Goal: Task Accomplishment & Management: Use online tool/utility

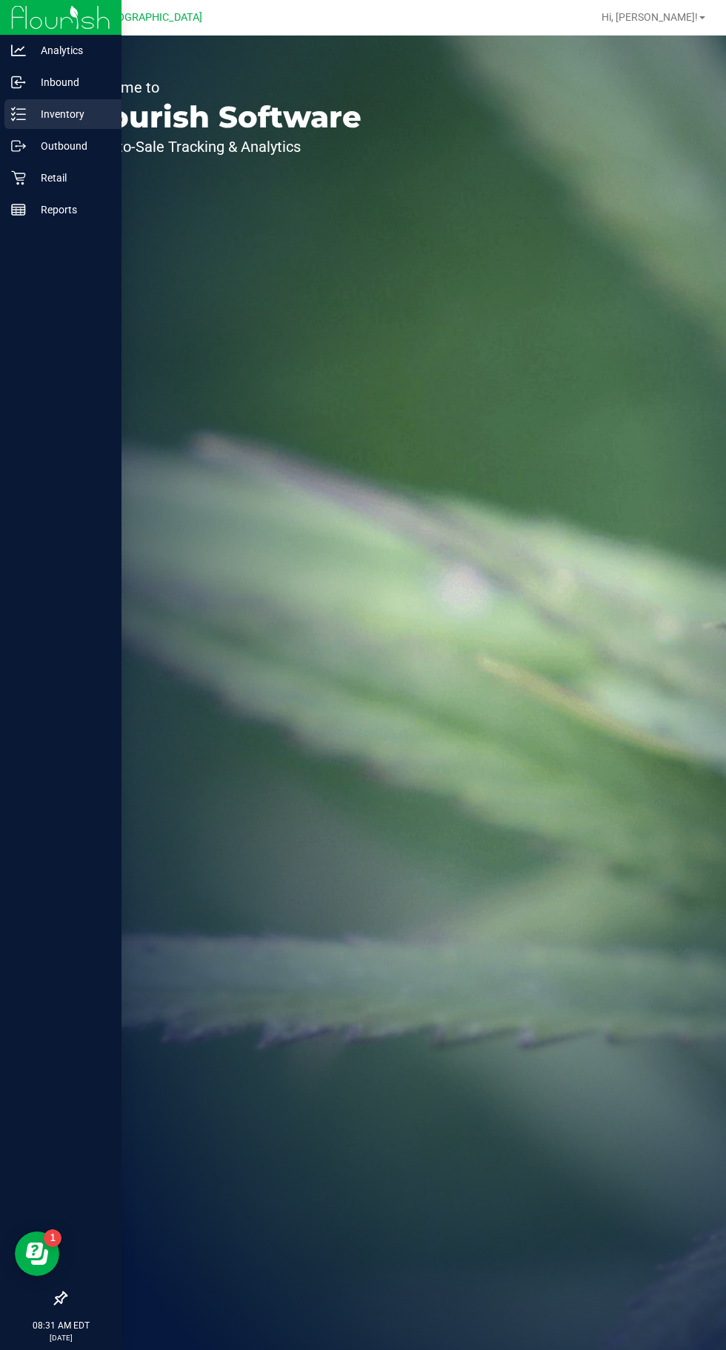
click at [16, 118] on icon at bounding box center [18, 114] width 15 height 15
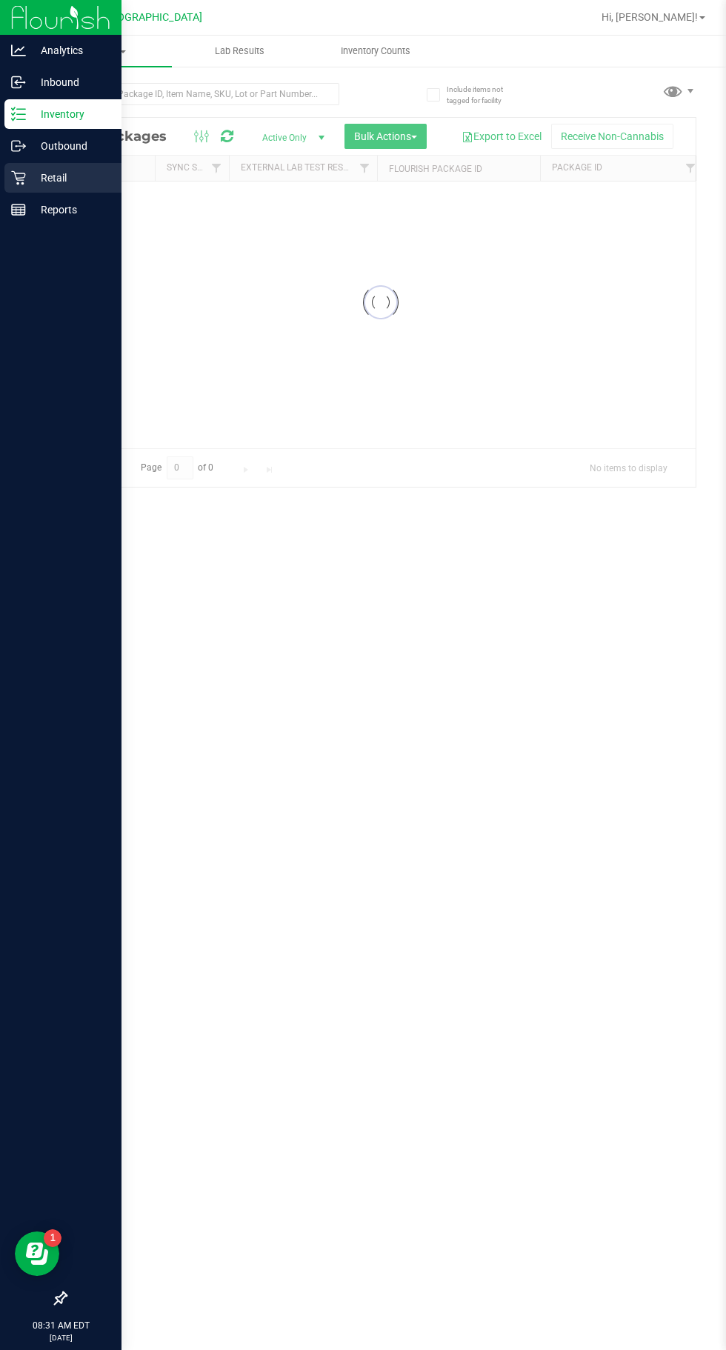
click at [56, 178] on p "Retail" at bounding box center [70, 178] width 89 height 18
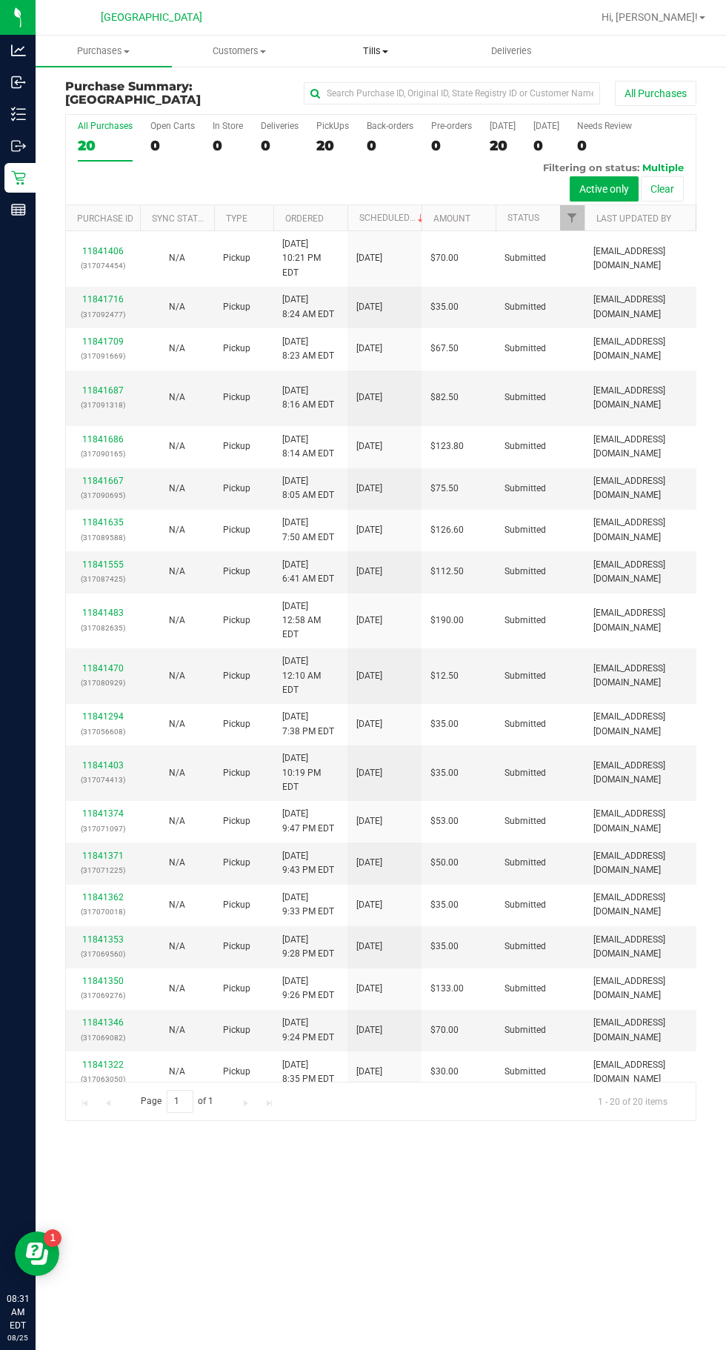
click at [386, 47] on span "Tills" at bounding box center [375, 50] width 135 height 13
click at [402, 87] on span "Manage tills" at bounding box center [358, 89] width 100 height 13
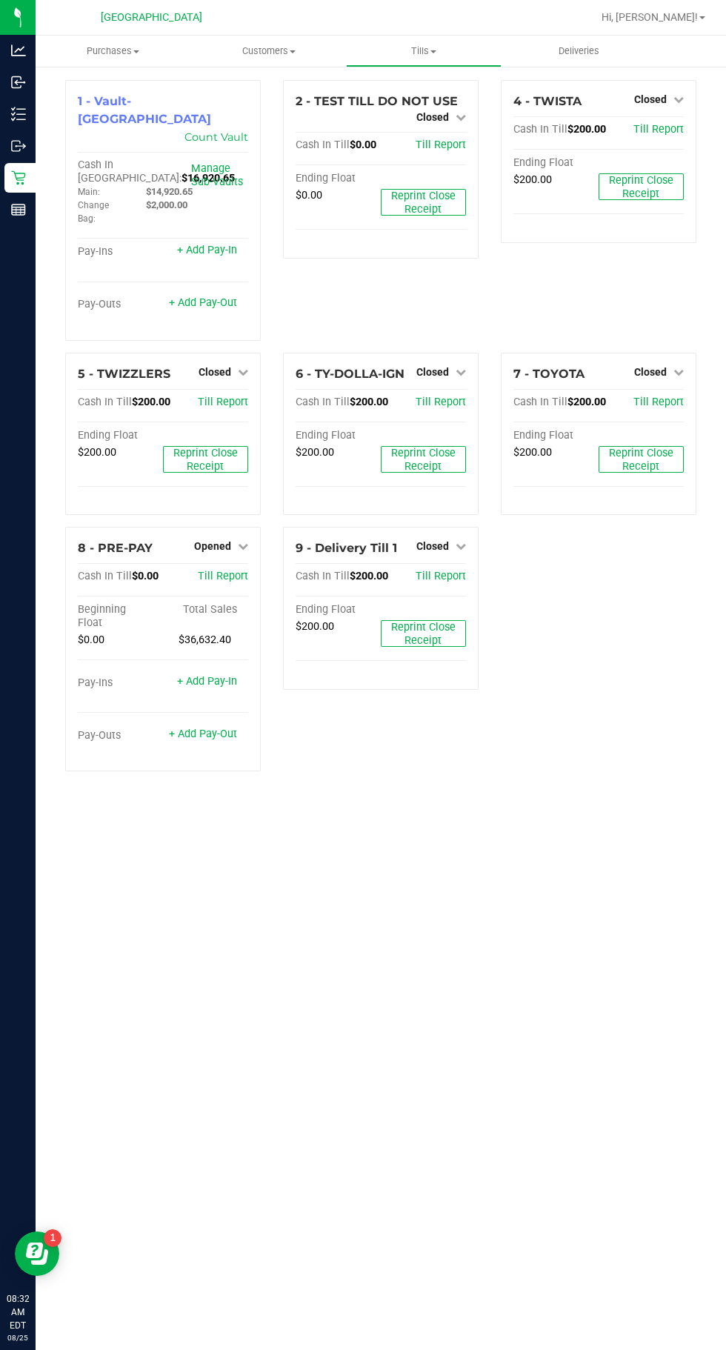
scroll to position [21, 0]
click at [658, 366] on span "Closed" at bounding box center [650, 372] width 33 height 12
click at [663, 396] on link "Open Till" at bounding box center [650, 402] width 39 height 12
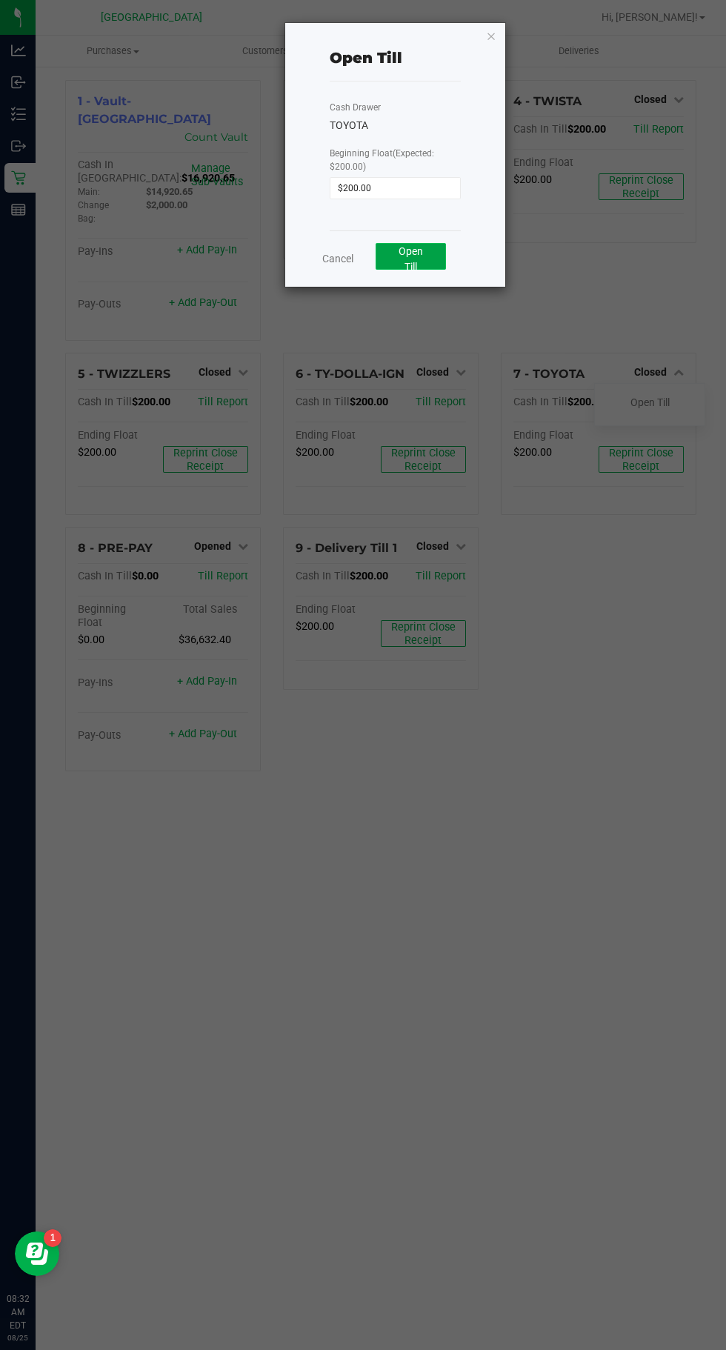
click at [431, 256] on button "Open Till" at bounding box center [411, 256] width 70 height 27
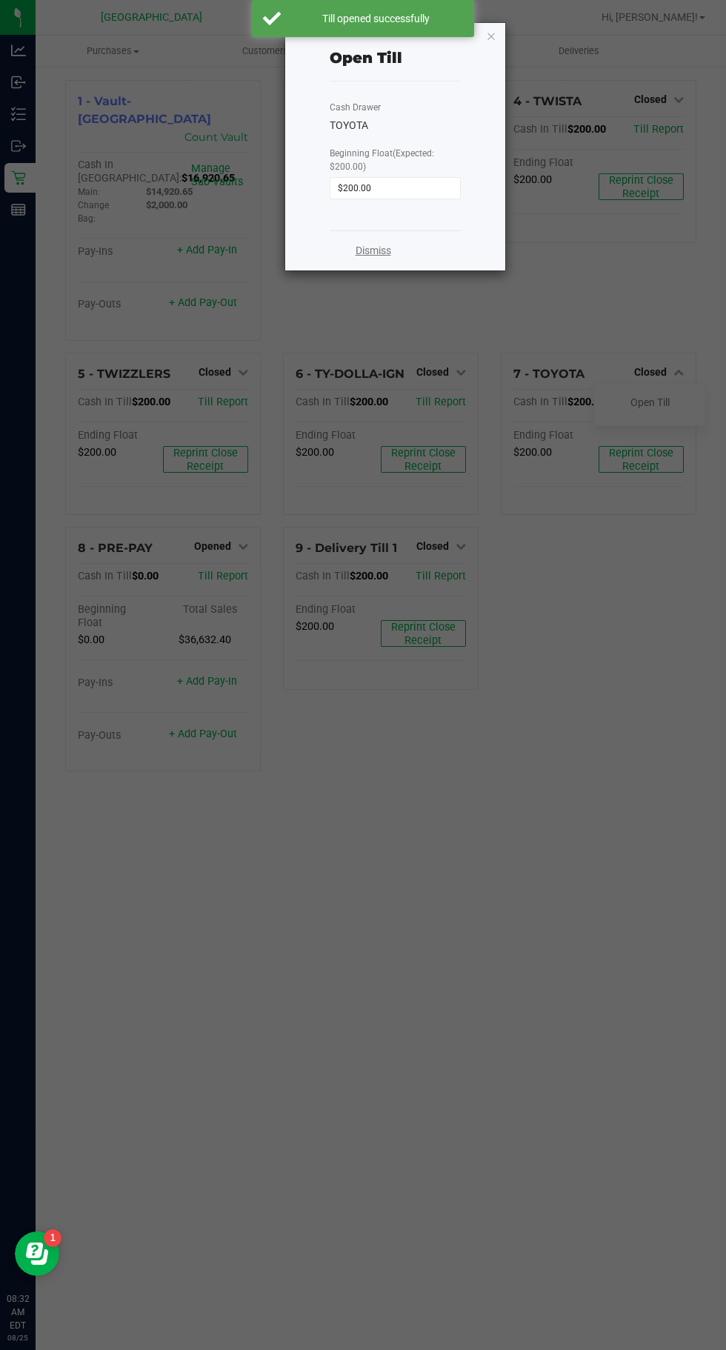
click at [384, 250] on link "Dismiss" at bounding box center [374, 251] width 36 height 16
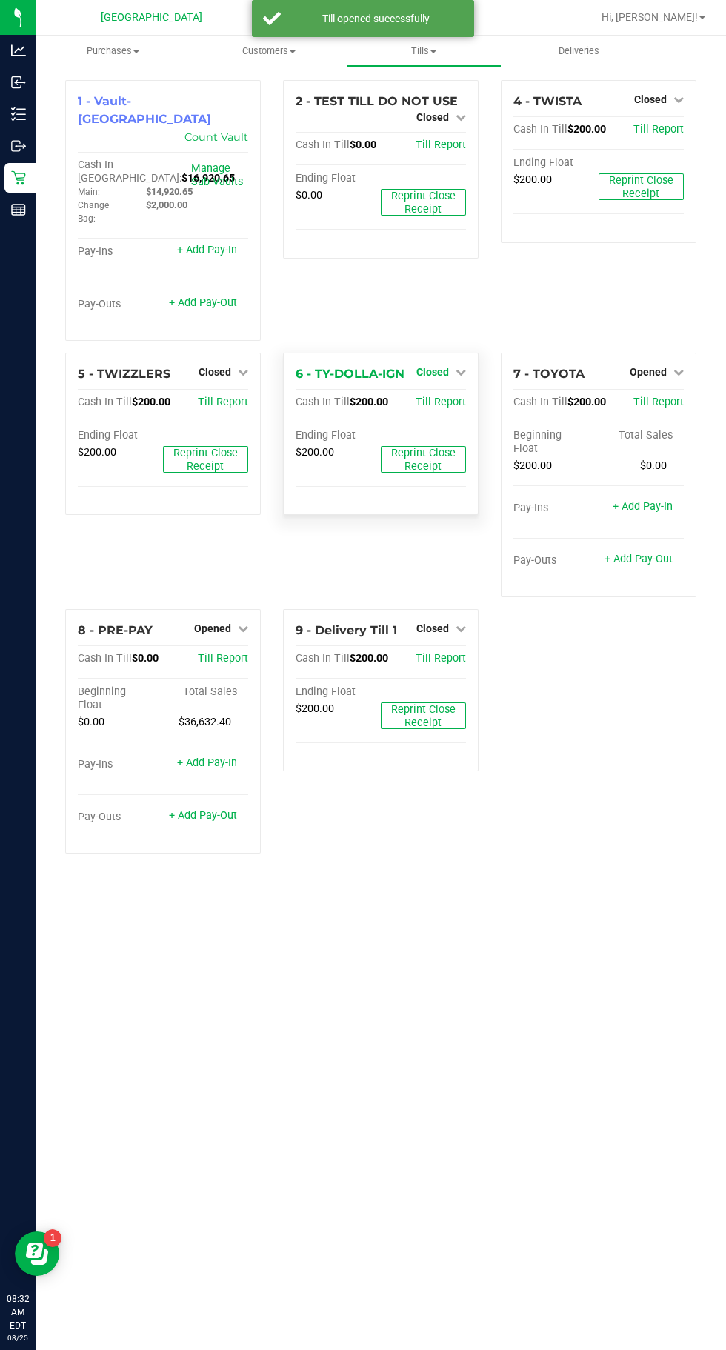
click at [444, 366] on span "Closed" at bounding box center [432, 372] width 33 height 12
click at [460, 393] on div "Open Till" at bounding box center [432, 402] width 110 height 19
click at [440, 396] on link "Open Till" at bounding box center [432, 402] width 39 height 12
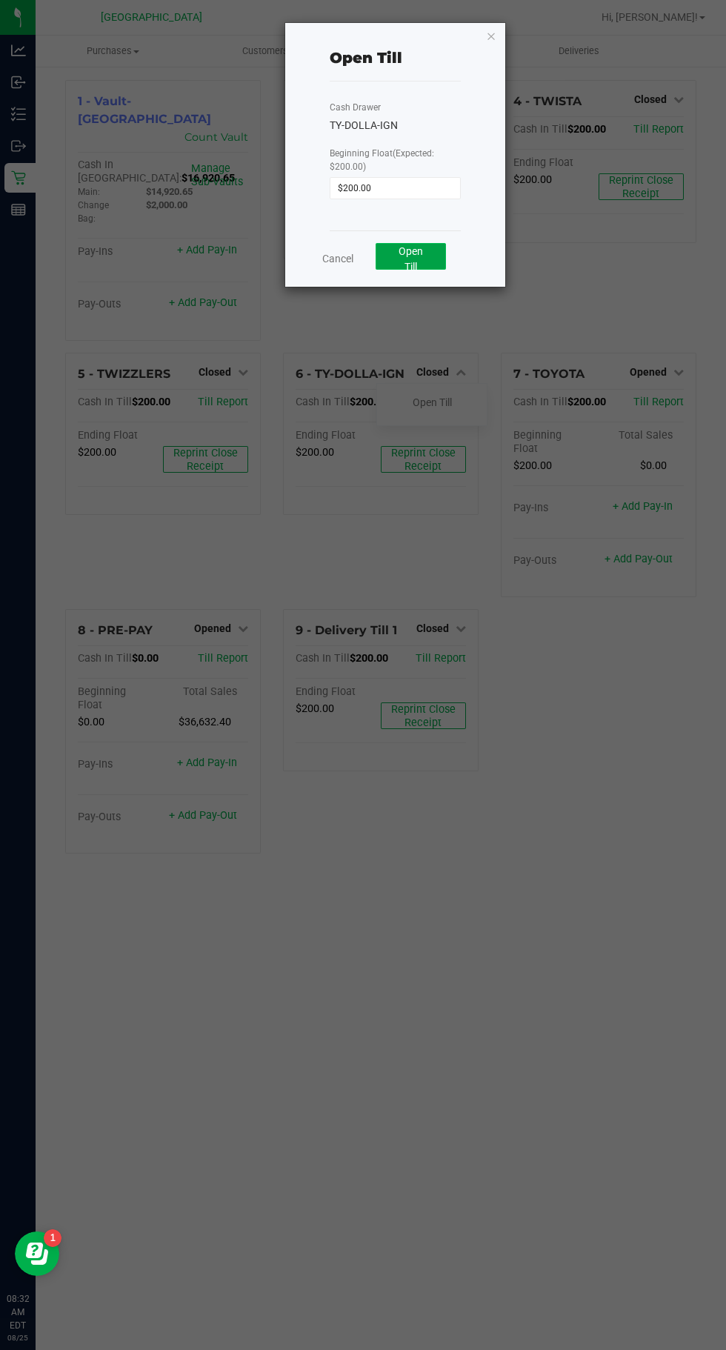
click at [435, 245] on button "Open Till" at bounding box center [411, 256] width 70 height 27
click at [388, 250] on link "Dismiss" at bounding box center [374, 251] width 36 height 16
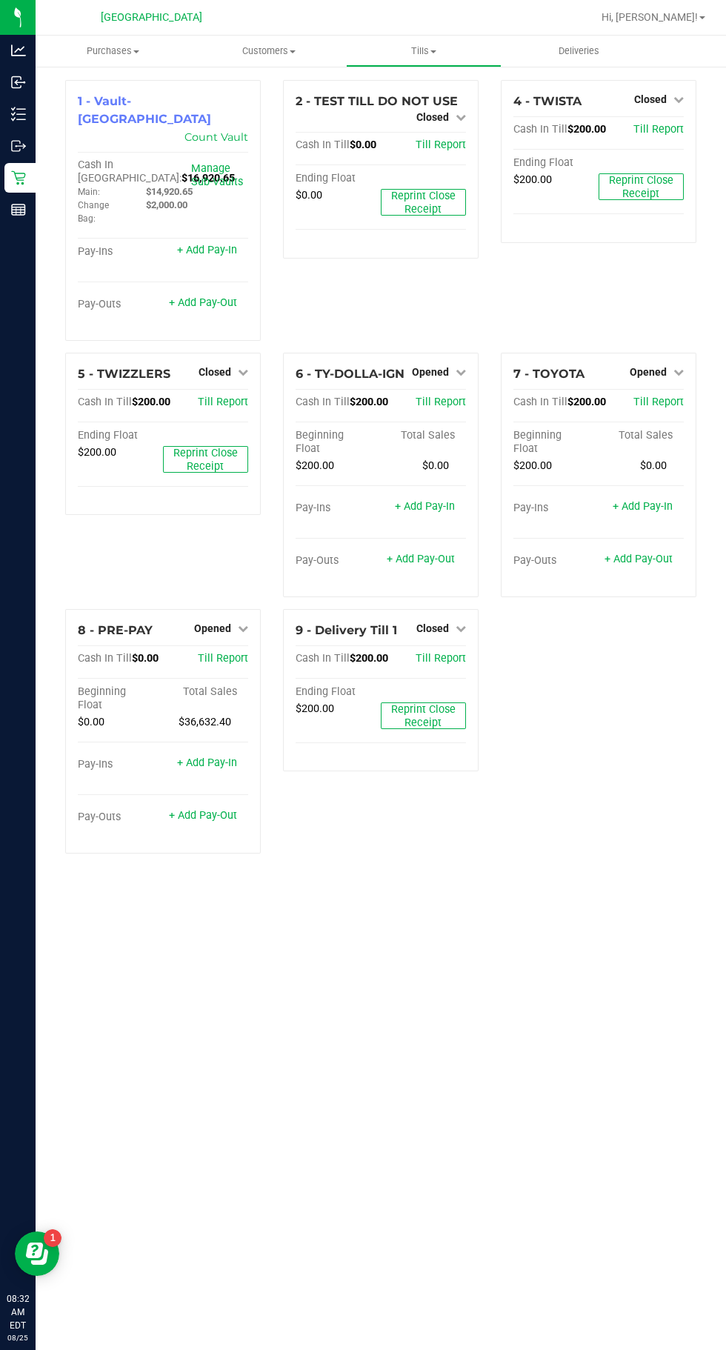
scroll to position [0, 0]
